Goal: Task Accomplishment & Management: Complete application form

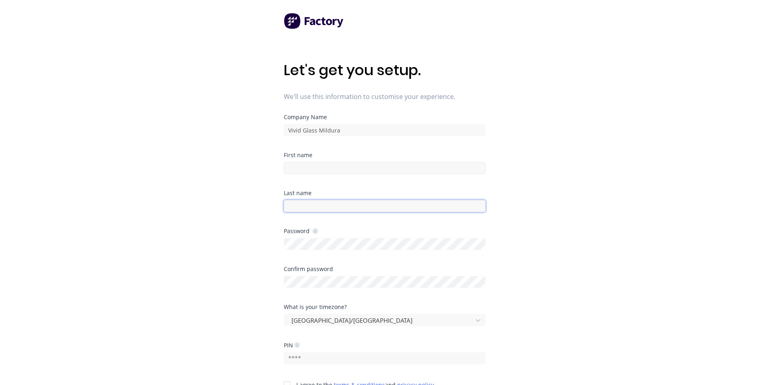
type input "[PERSON_NAME]"
click at [297, 166] on input at bounding box center [385, 168] width 202 height 12
type input "Brett"
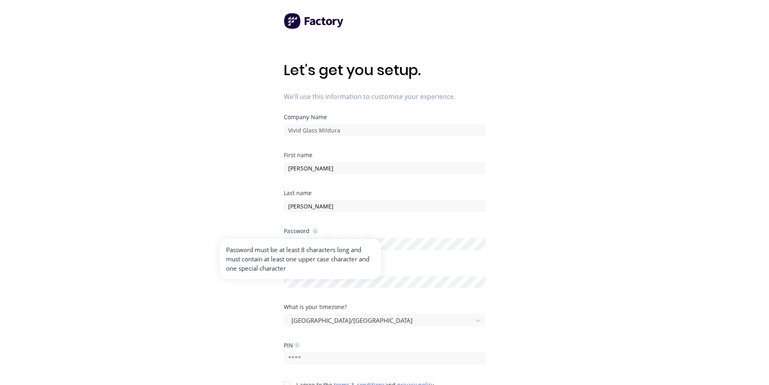
click at [315, 230] on icon at bounding box center [316, 231] width 6 height 6
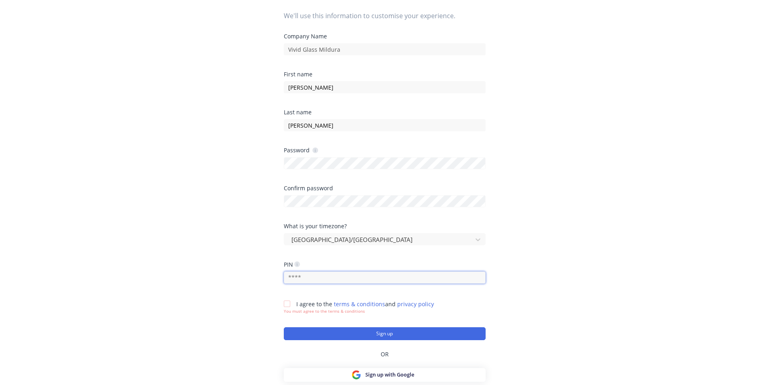
click at [303, 278] on input "text" at bounding box center [385, 277] width 202 height 12
type input "1406"
click at [287, 302] on div at bounding box center [287, 304] width 16 height 16
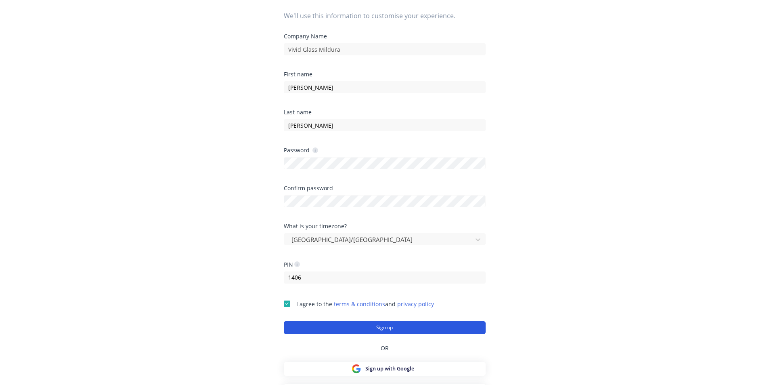
click at [387, 326] on button "Sign up" at bounding box center [385, 327] width 202 height 13
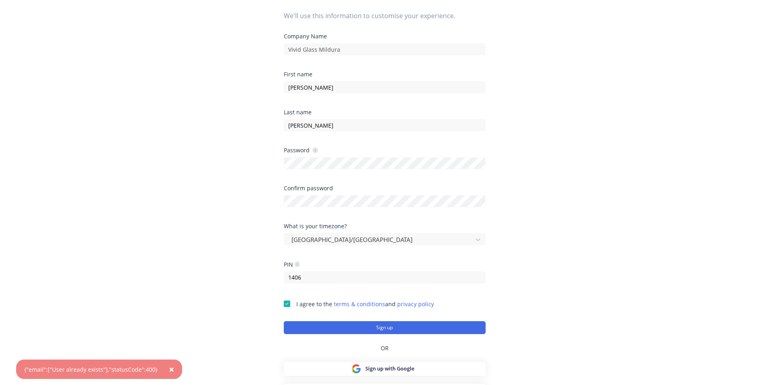
click at [169, 368] on span "×" at bounding box center [171, 368] width 5 height 11
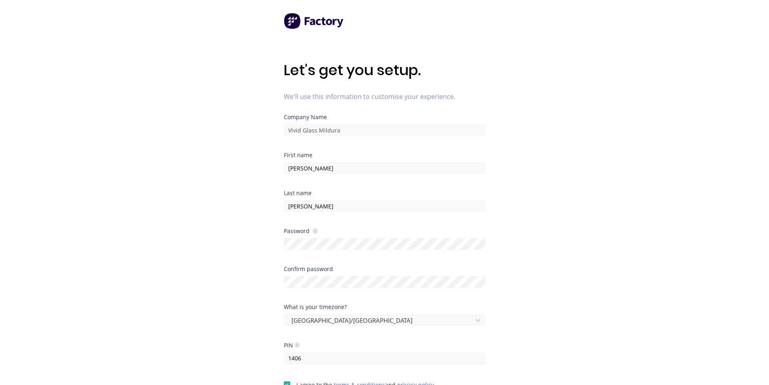
scroll to position [94, 0]
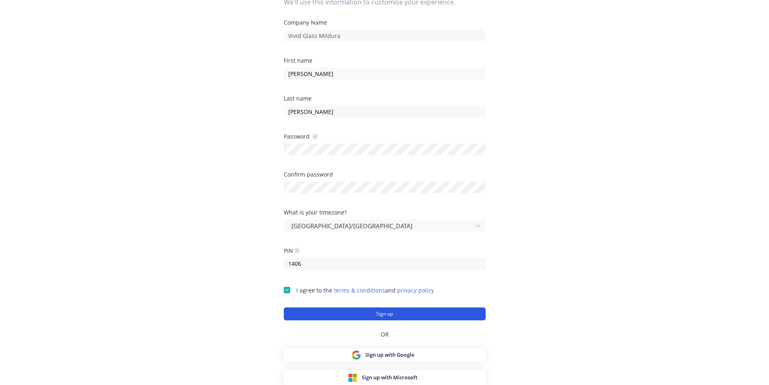
click at [392, 311] on button "Sign up" at bounding box center [385, 313] width 202 height 13
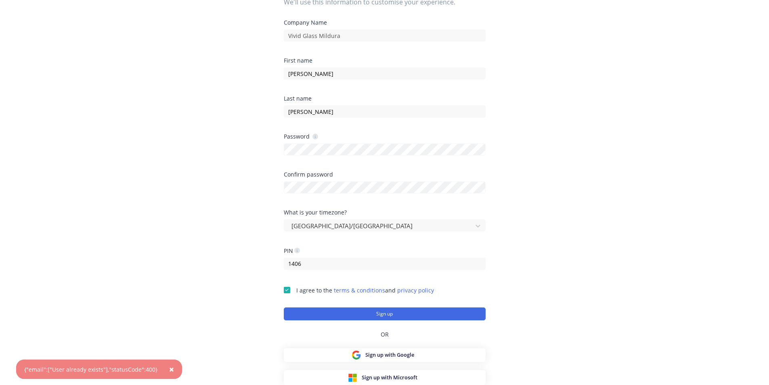
click at [105, 368] on div "{"email":["User already exists"],"statusCode":400}" at bounding box center [90, 369] width 133 height 8
click at [56, 370] on div "{"email":["User already exists"],"statusCode":400}" at bounding box center [90, 369] width 133 height 8
click at [56, 369] on div "{"email":["User already exists"],"statusCode":400}" at bounding box center [90, 369] width 133 height 8
click at [96, 323] on html "Let's get you setup. We'll use this information to customise your experience. C…" at bounding box center [384, 114] width 769 height 417
click at [169, 367] on span "×" at bounding box center [171, 368] width 5 height 11
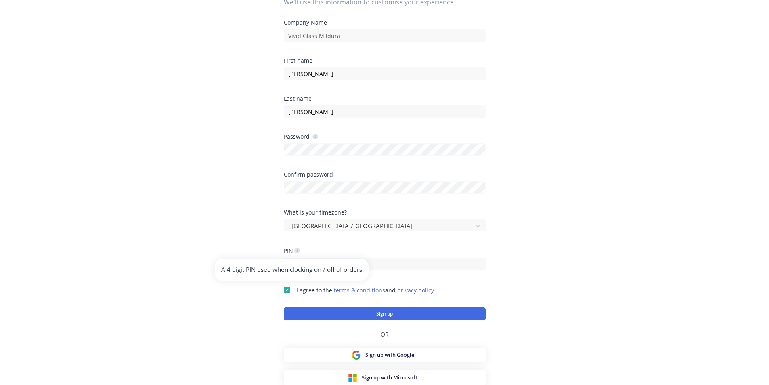
click at [299, 248] on icon at bounding box center [297, 251] width 6 height 6
click at [298, 250] on icon at bounding box center [297, 250] width 2 height 3
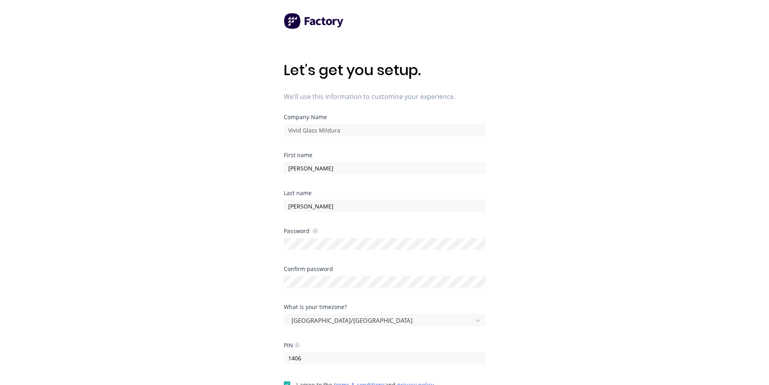
scroll to position [81, 0]
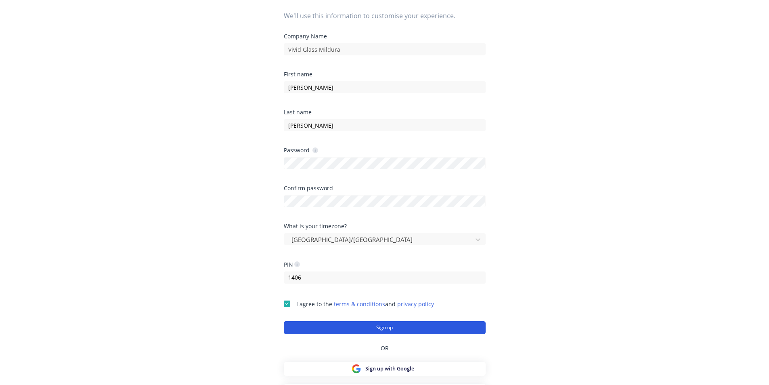
click at [385, 325] on button "Sign up" at bounding box center [385, 327] width 202 height 13
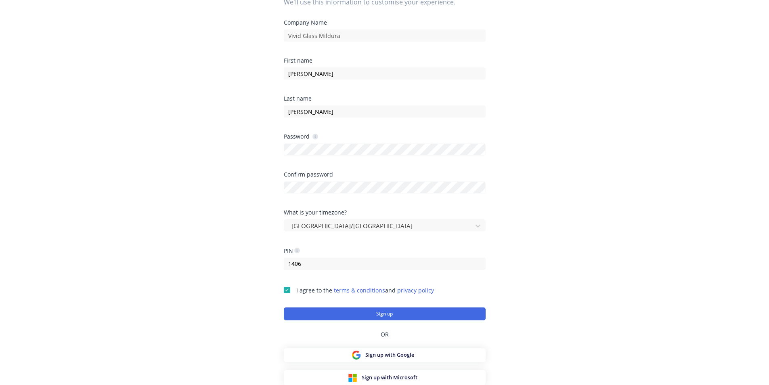
scroll to position [0, 0]
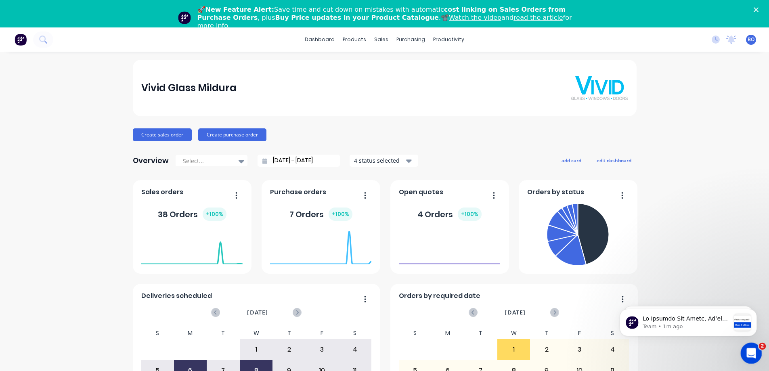
click at [756, 349] on div "Open Intercom Messenger" at bounding box center [750, 352] width 27 height 27
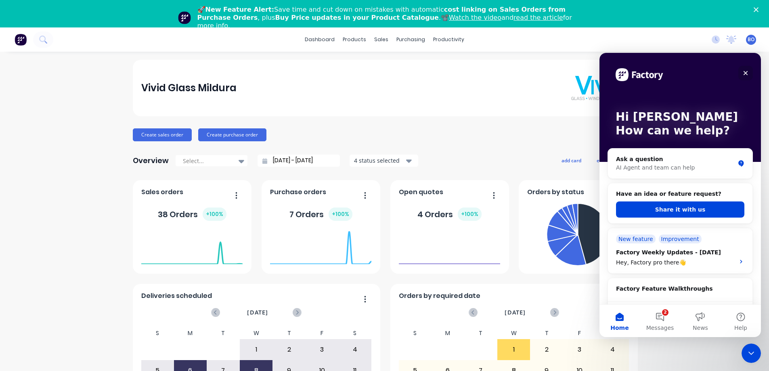
click at [747, 71] on icon "Close" at bounding box center [746, 73] width 6 height 6
